Goal: Information Seeking & Learning: Learn about a topic

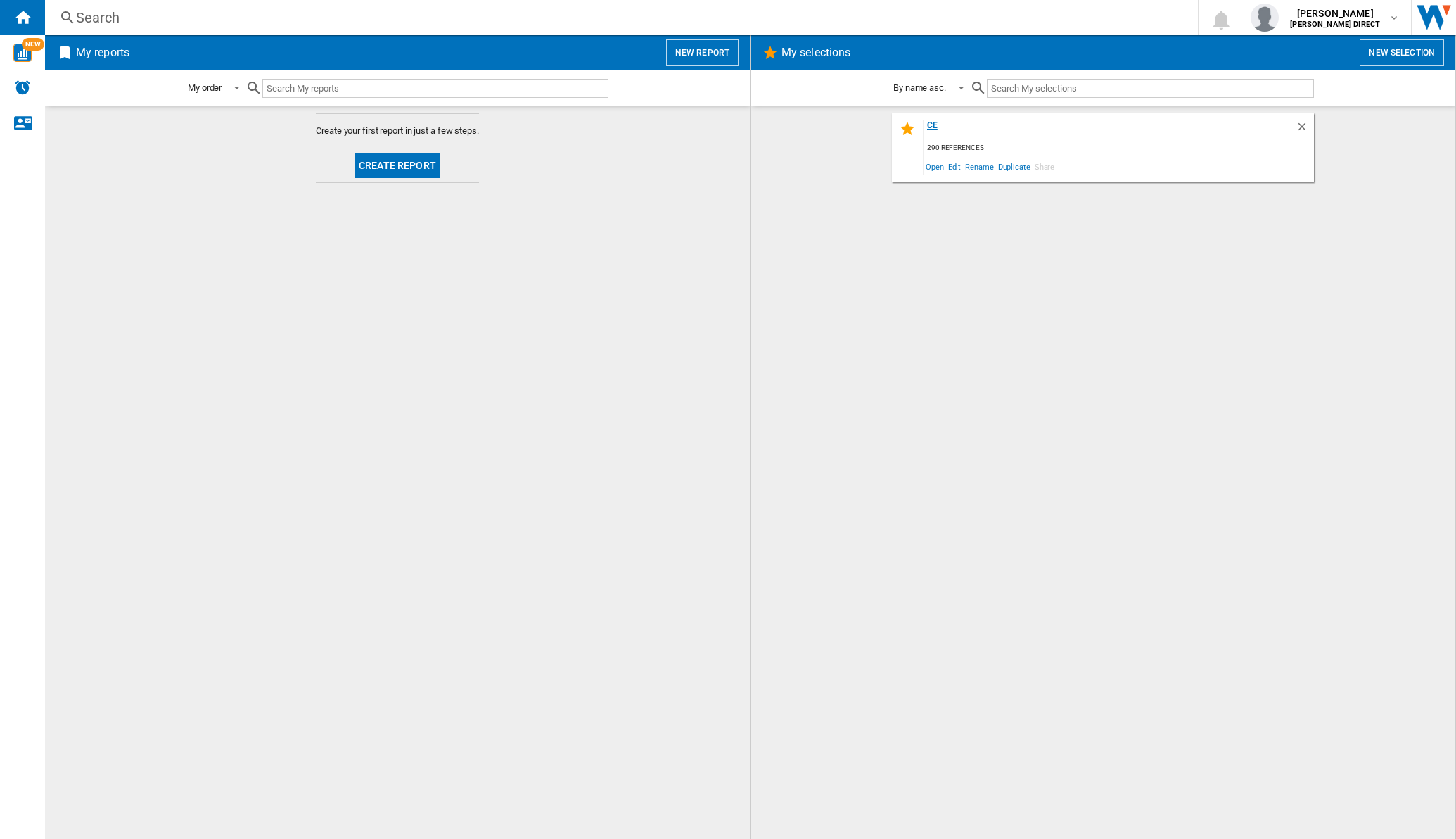
click at [938, 125] on div "ce" at bounding box center [1109, 130] width 372 height 19
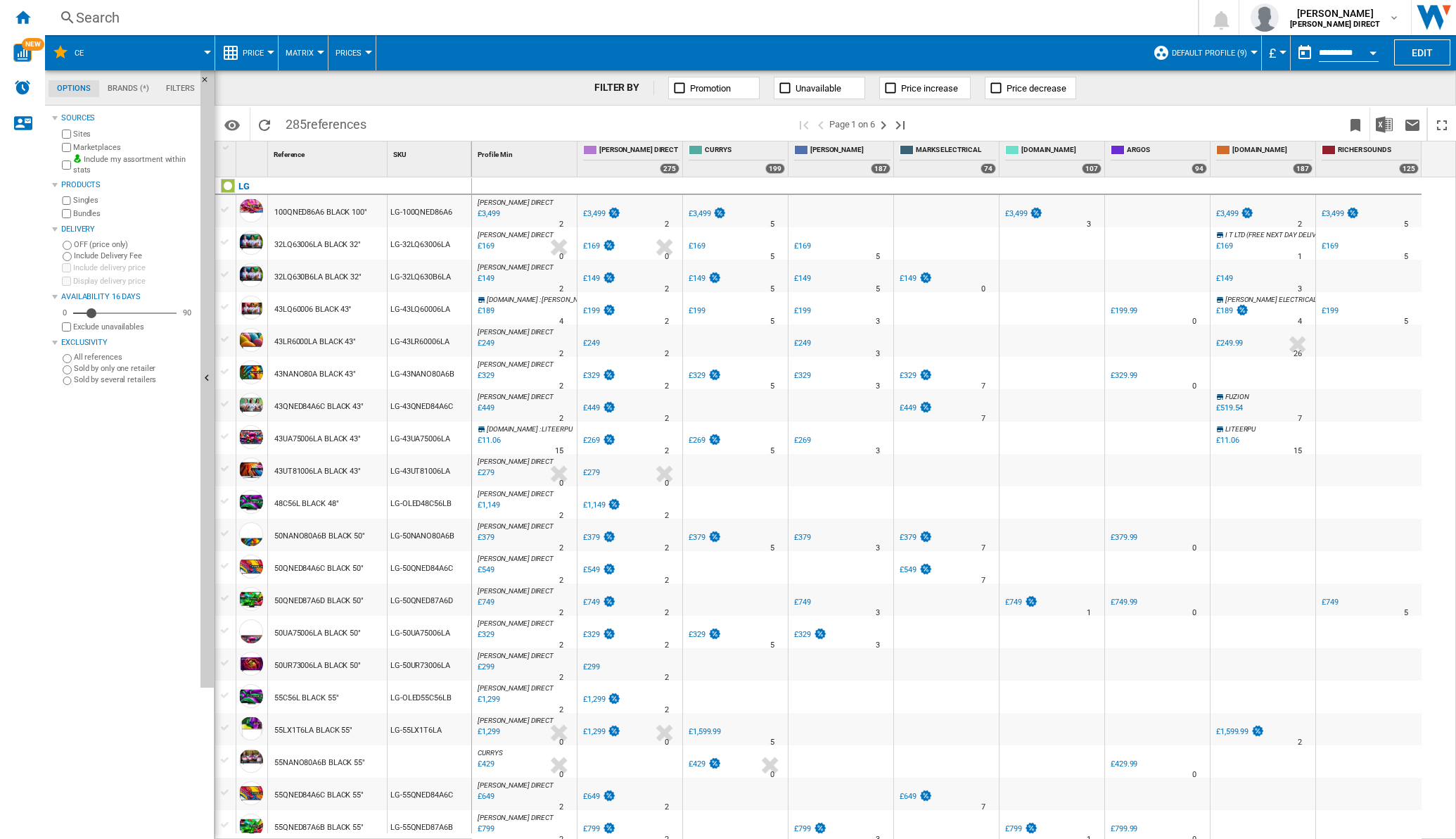
click at [313, 62] on button "Matrix" at bounding box center [303, 53] width 35 height 35
click at [313, 123] on span "Ranking" at bounding box center [308, 121] width 38 height 12
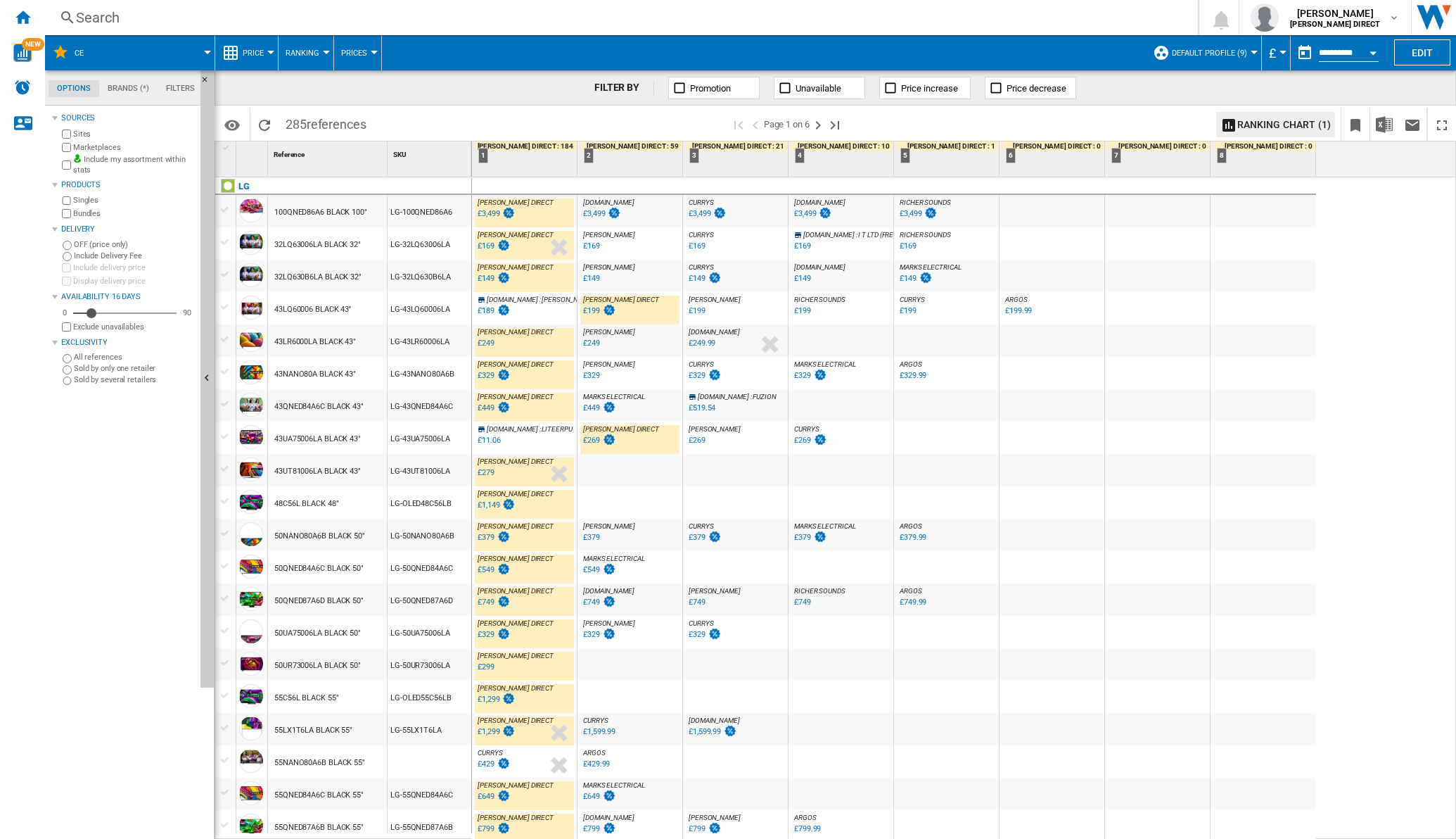
click at [486, 311] on div "£189" at bounding box center [486, 311] width 17 height 9
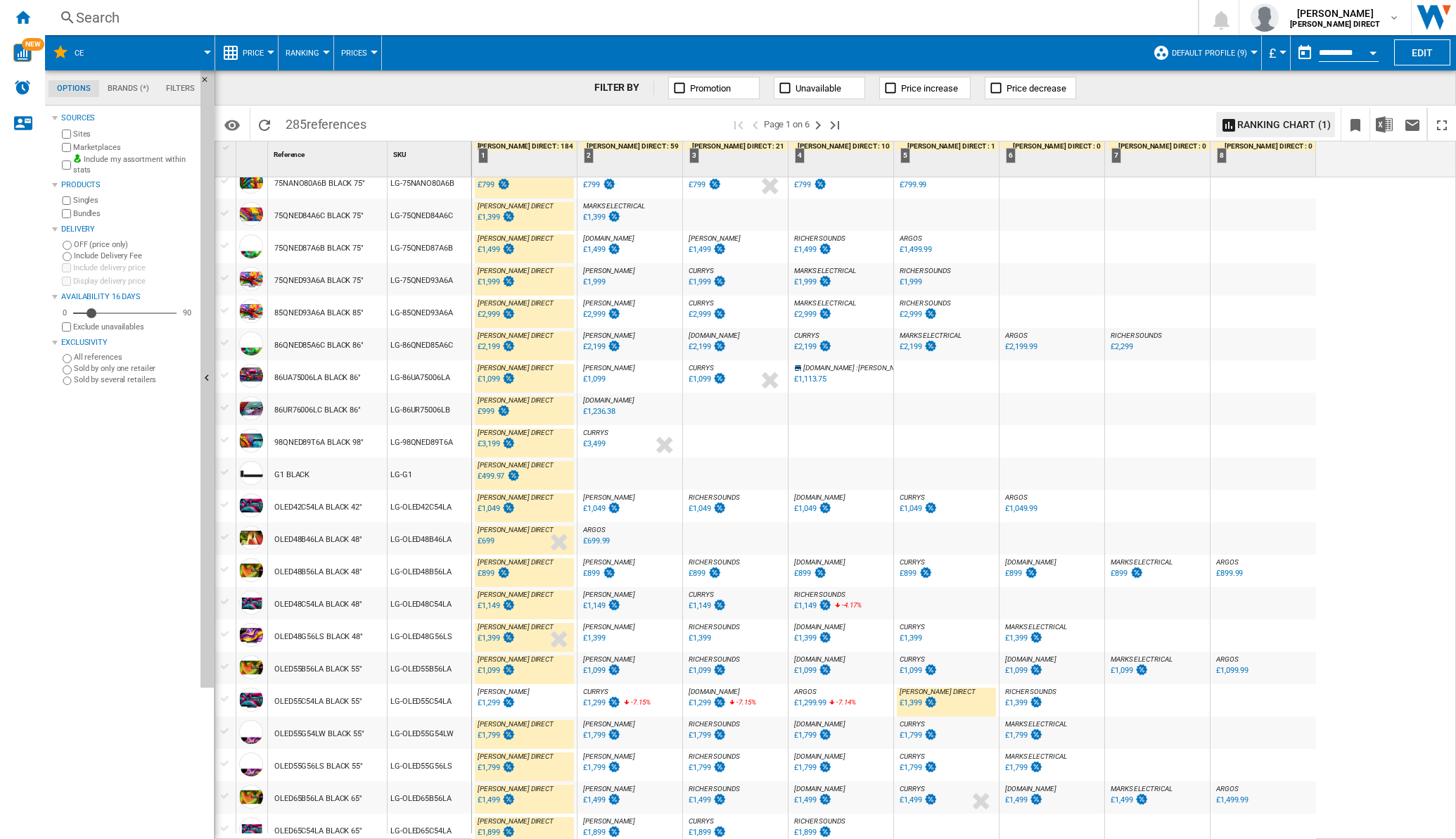
scroll to position [972, 0]
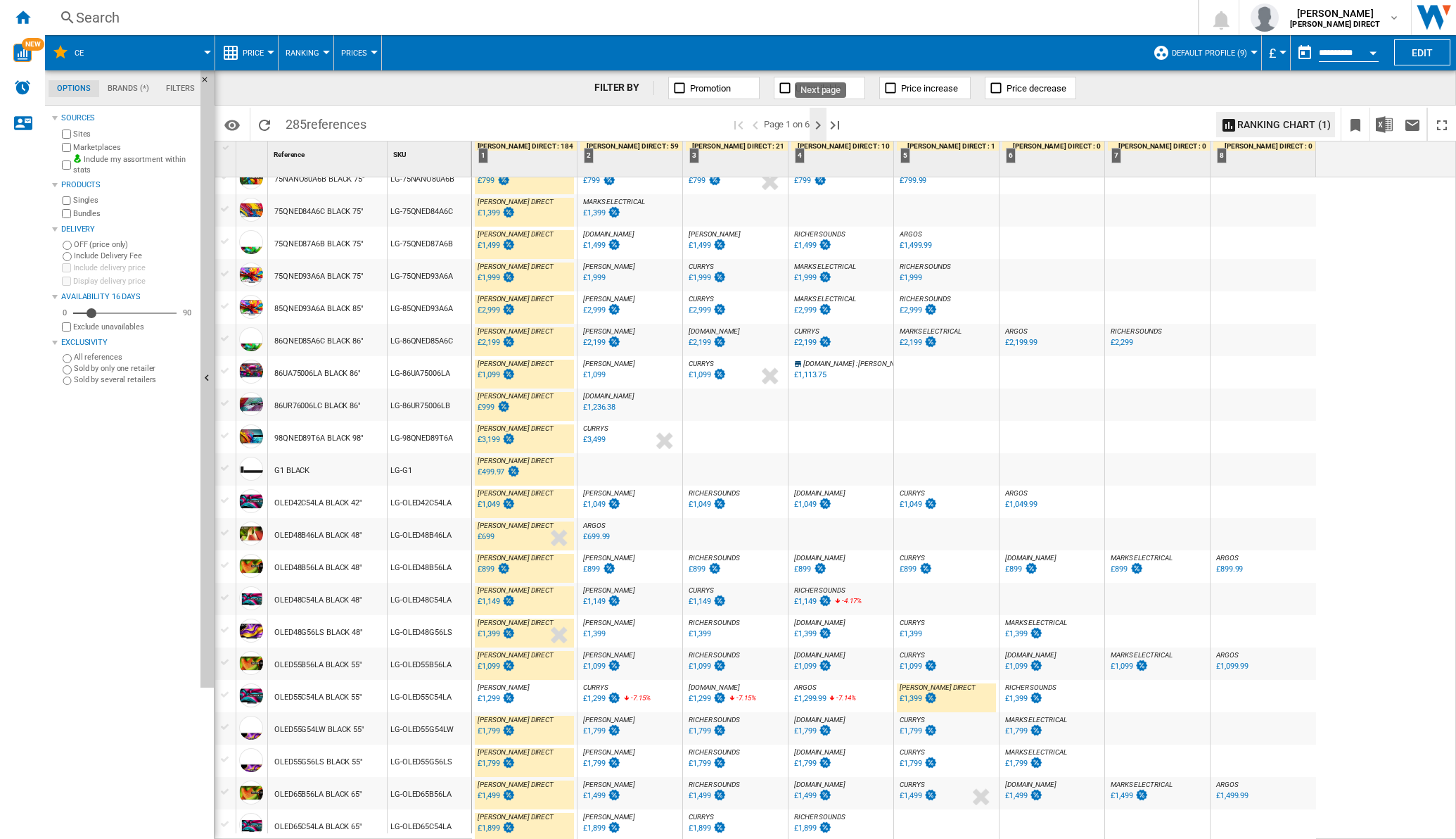
click at [819, 126] on ng-md-icon "Next page" at bounding box center [818, 125] width 17 height 17
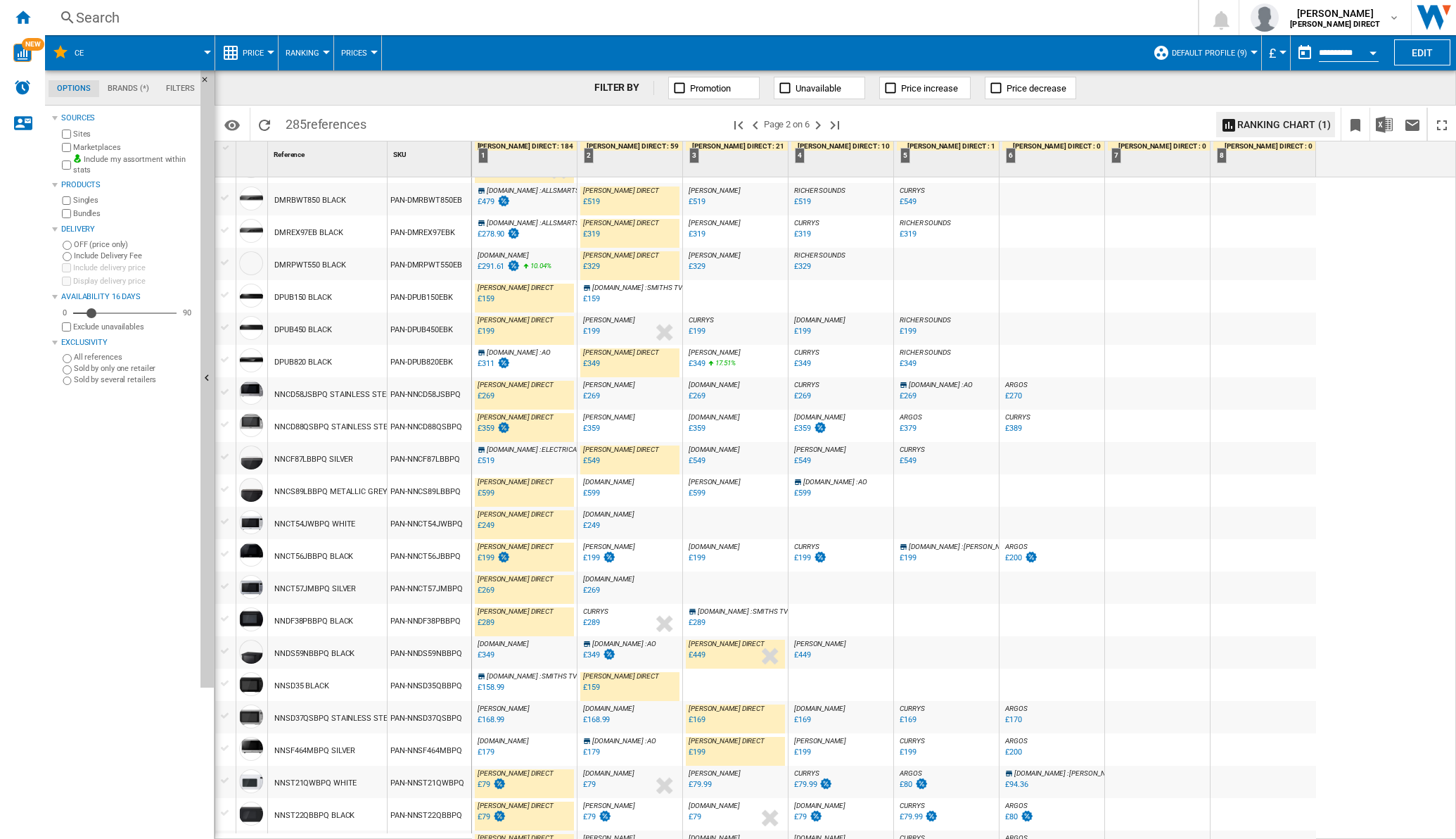
scroll to position [989, 0]
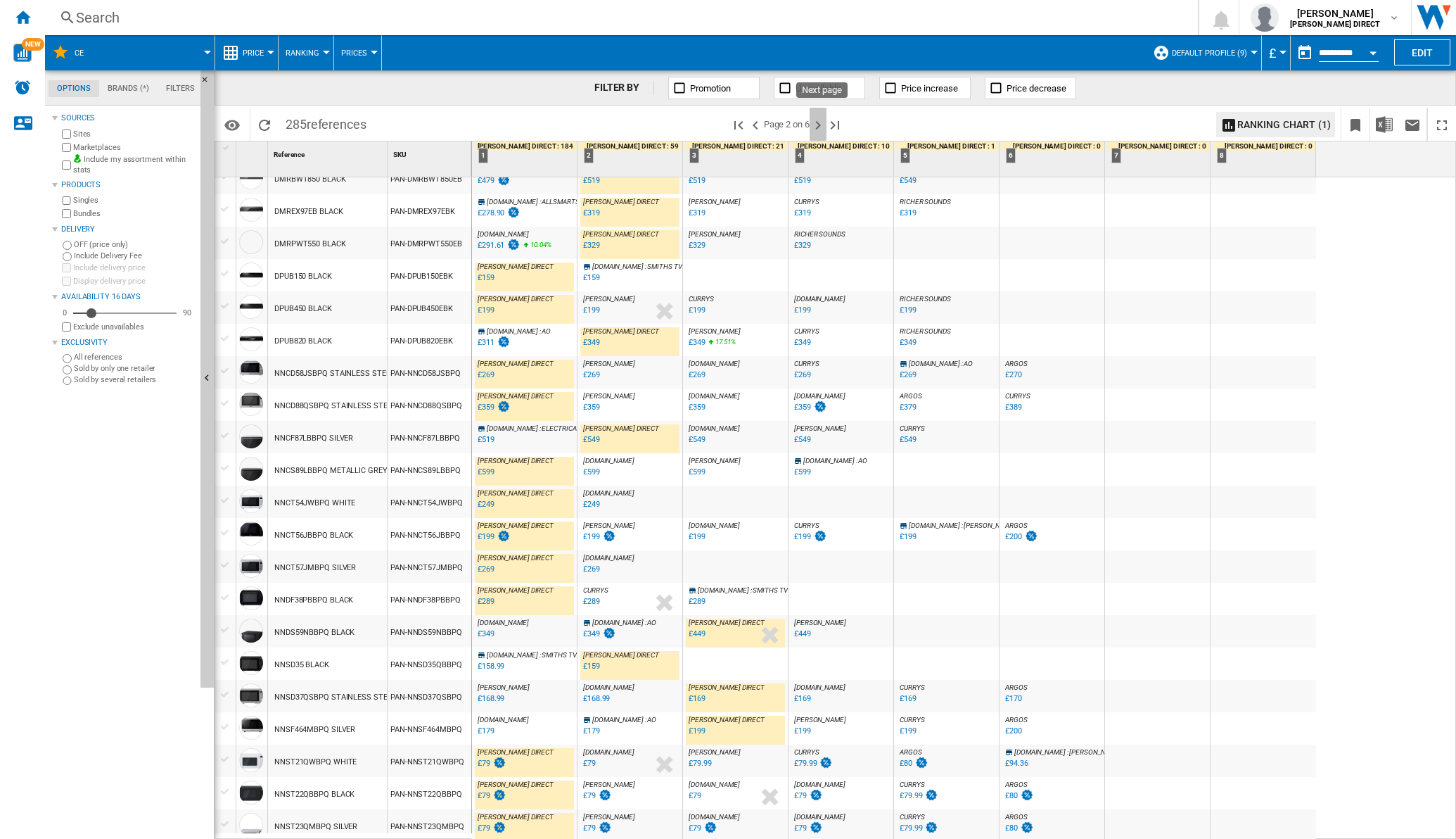
click at [822, 130] on ng-md-icon "Next page" at bounding box center [818, 125] width 17 height 17
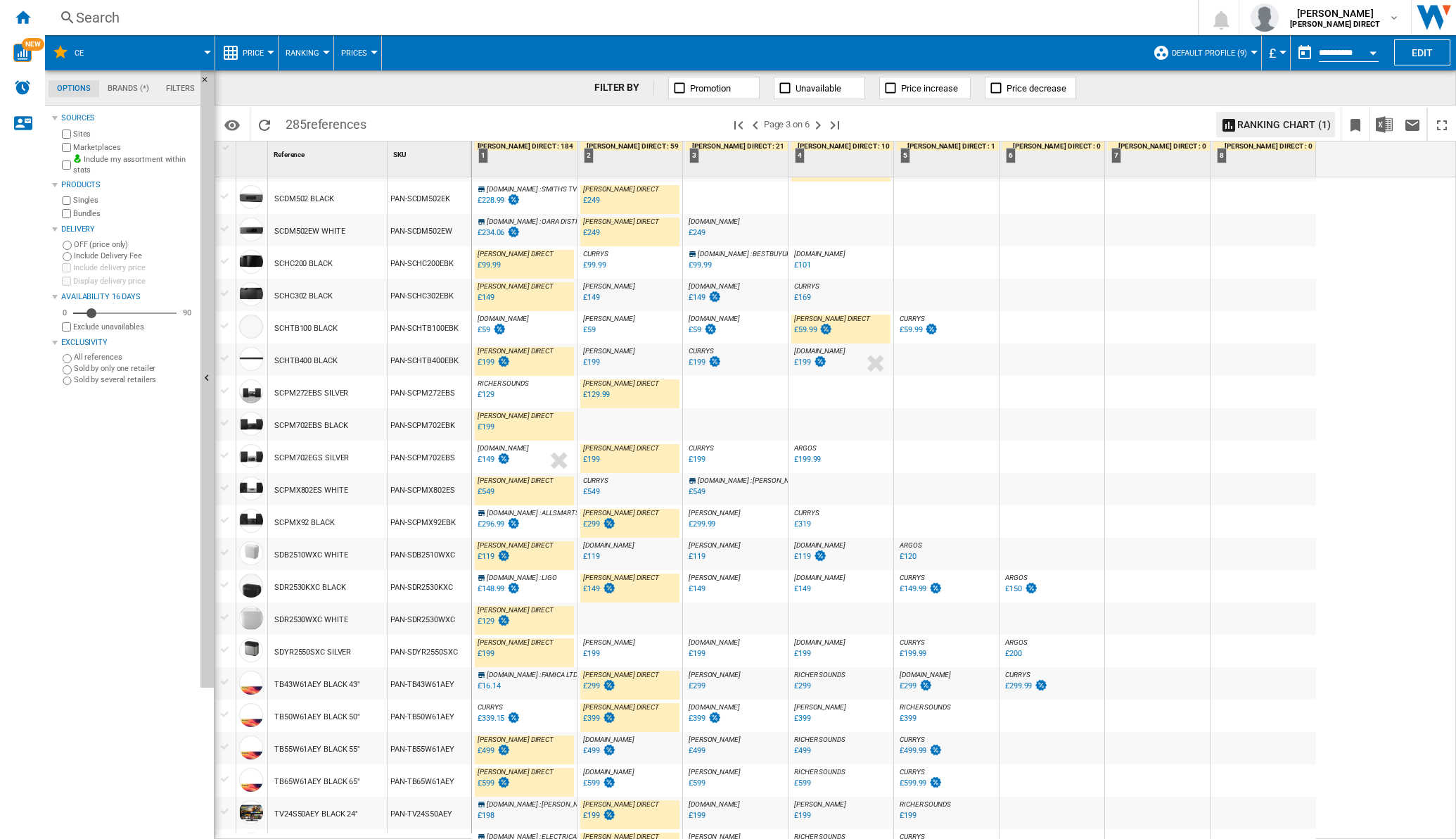
scroll to position [440, 0]
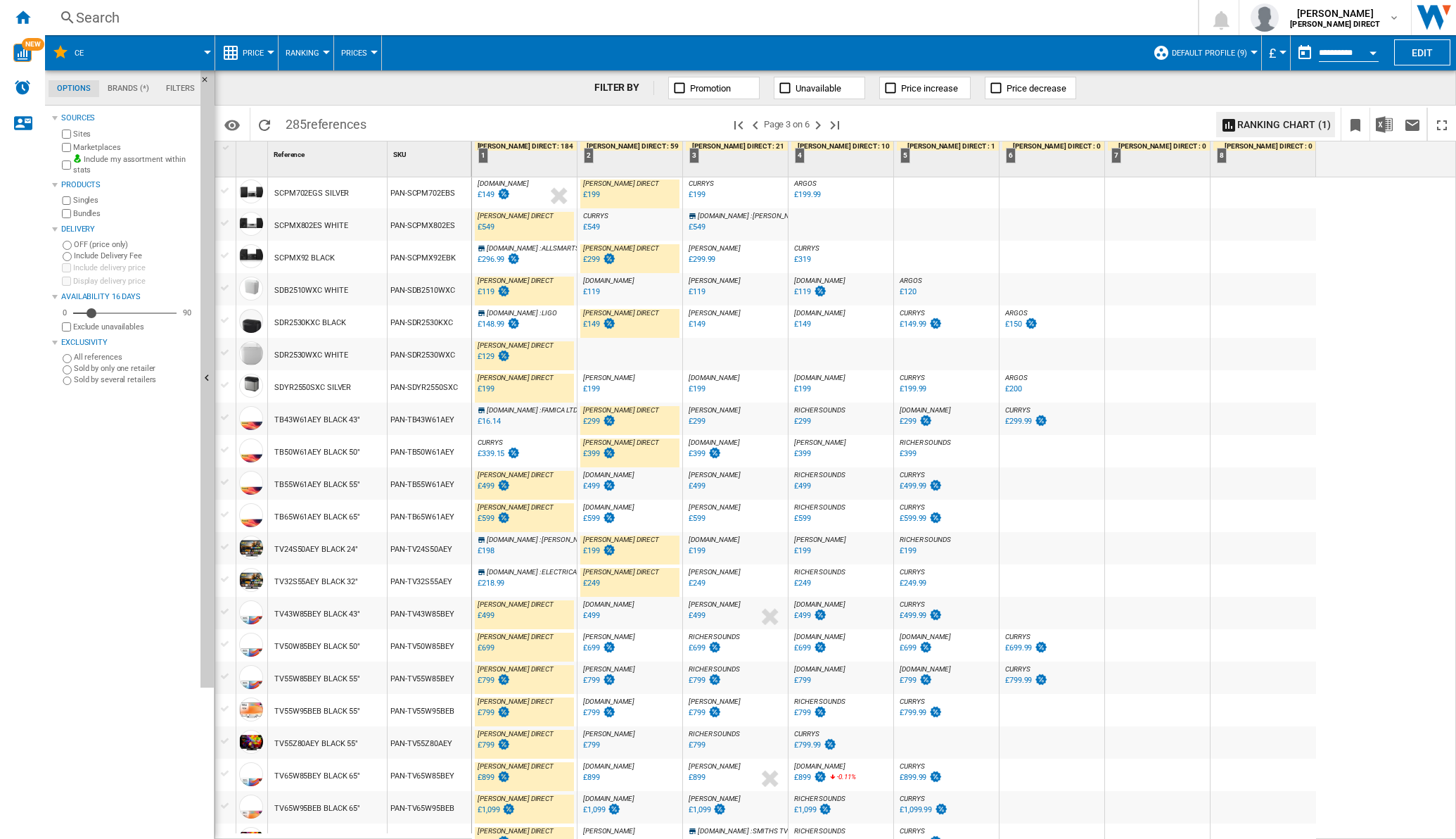
click at [489, 454] on div "£339.15" at bounding box center [491, 453] width 27 height 9
